Goal: Answer question/provide support

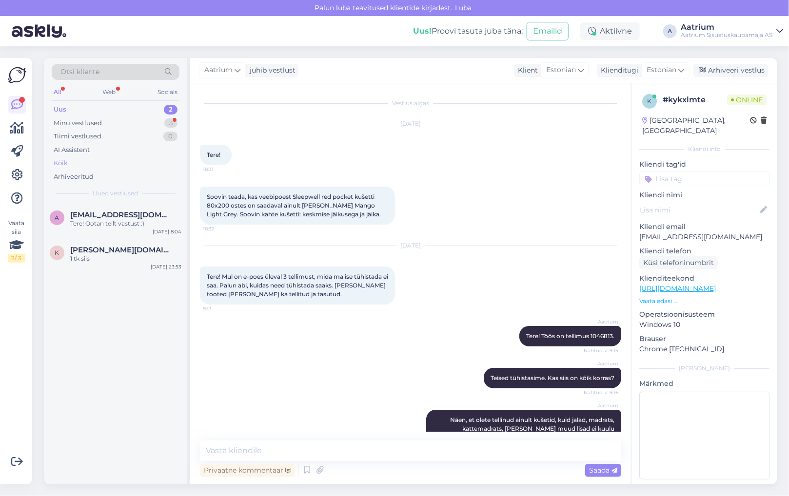
scroll to position [415, 0]
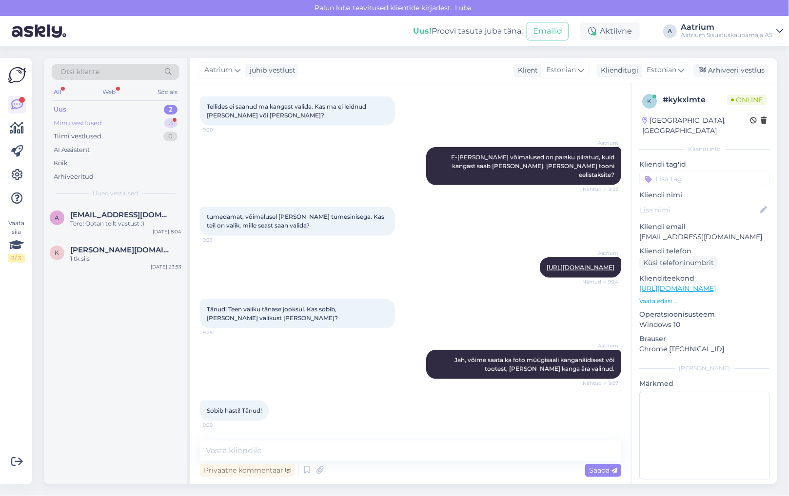
click at [92, 123] on div "Minu vestlused" at bounding box center [78, 123] width 48 height 10
click at [144, 227] on div "Sobib hästi! Tänud!" at bounding box center [125, 223] width 111 height 9
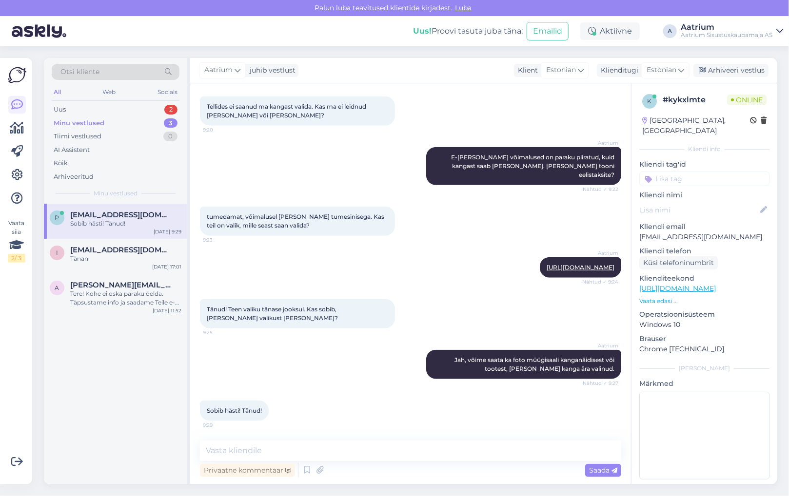
scroll to position [474, 0]
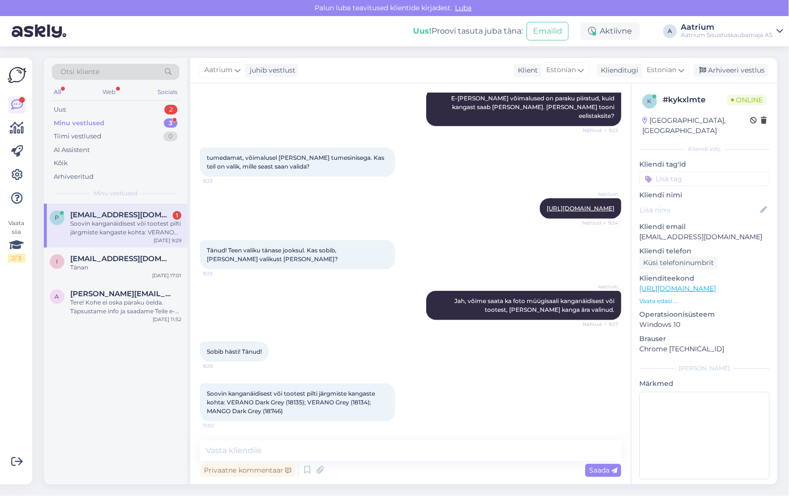
click at [141, 239] on div "p [EMAIL_ADDRESS][DOMAIN_NAME] 1 Soovin kanganäidisest või tootest pilti järgmi…" at bounding box center [115, 226] width 143 height 44
click at [417, 448] on textarea at bounding box center [410, 451] width 421 height 20
drag, startPoint x: 723, startPoint y: 224, endPoint x: 636, endPoint y: 232, distance: 88.1
click at [636, 232] on div "k # kykxlmte Online [GEOGRAPHIC_DATA], [GEOGRAPHIC_DATA] Kliendi info Kliendi t…" at bounding box center [704, 288] width 146 height 411
copy p "[EMAIL_ADDRESS][DOMAIN_NAME]"
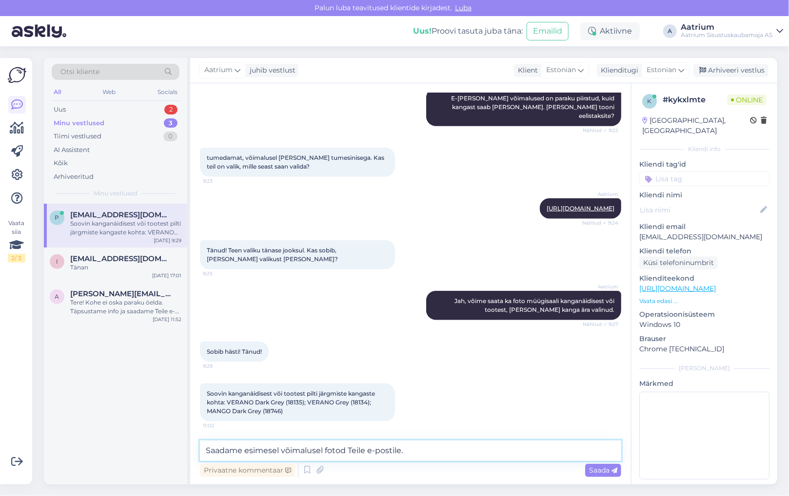
click at [421, 452] on textarea "Saadame esimesel võimalusel fotod Teile e-postile." at bounding box center [410, 451] width 421 height 20
paste textarea "[EMAIL_ADDRESS][DOMAIN_NAME]"
type textarea "Saadame esimesel võimalusel fotod Teile e-postile. [EMAIL_ADDRESS][DOMAIN_NAME]"
click at [590, 471] on span "Saada" at bounding box center [603, 470] width 28 height 9
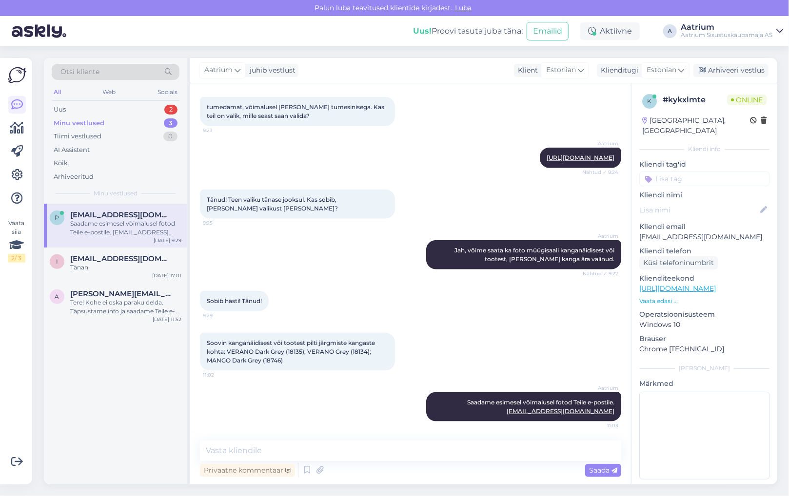
click at [242, 246] on div "Aatrium Jah, võime saata ka foto müügisaali kanganäidisest või tootest, [PERSON…" at bounding box center [410, 255] width 421 height 51
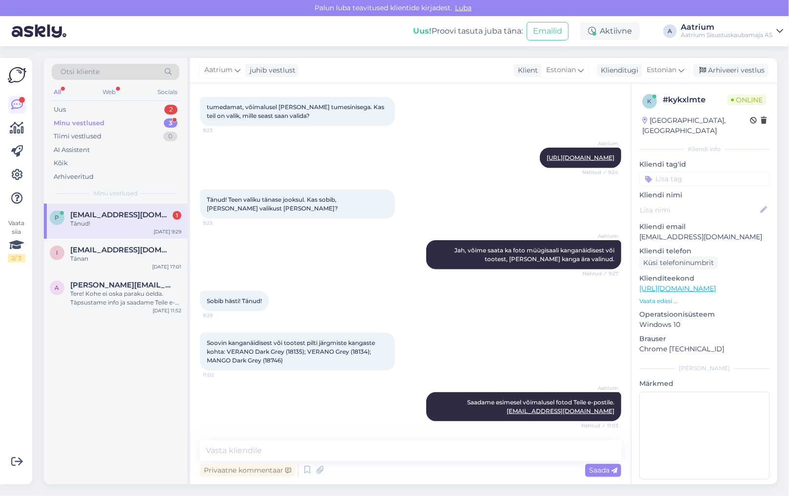
scroll to position [567, 0]
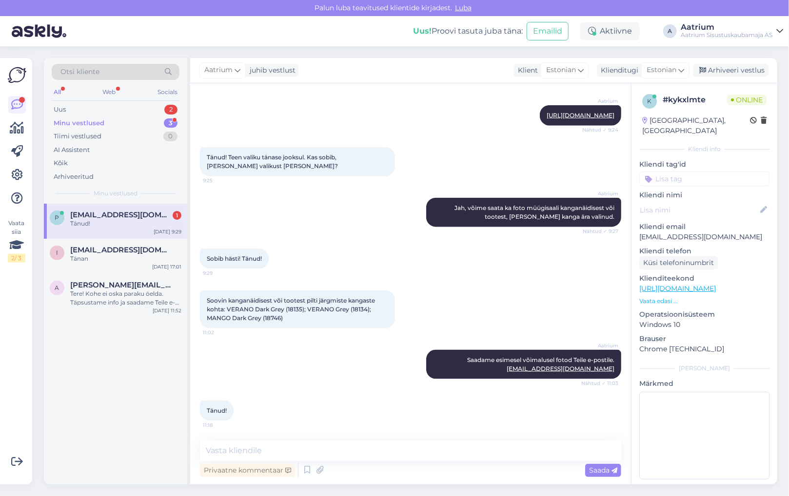
click at [127, 221] on div "Tänud!" at bounding box center [125, 223] width 111 height 9
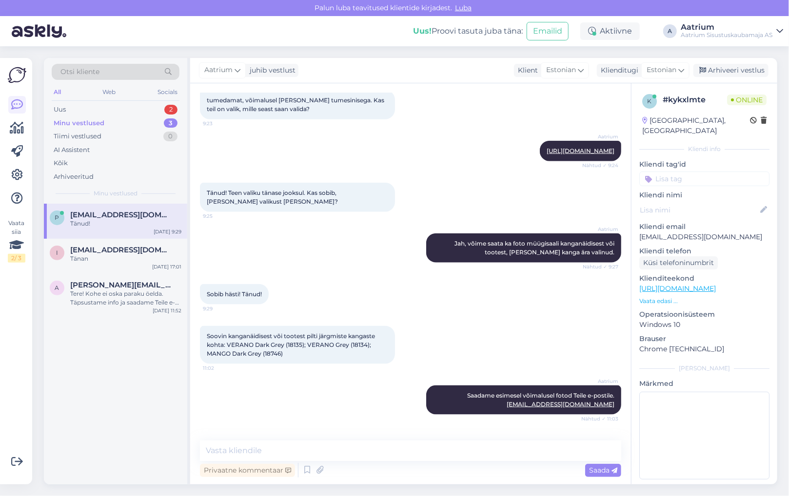
scroll to position [566, 0]
